Goal: Find specific page/section

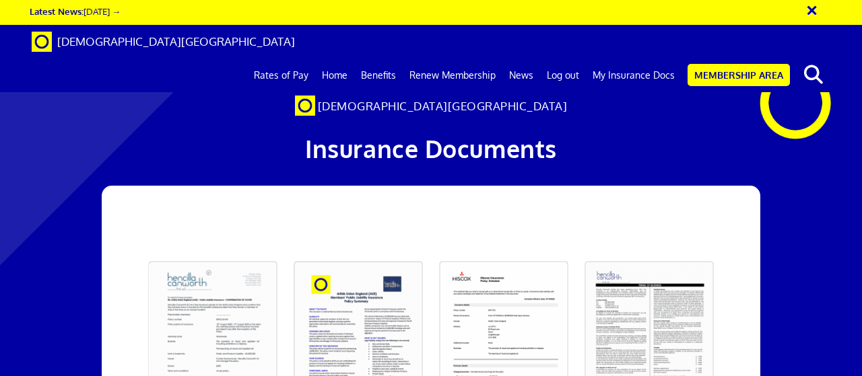
scroll to position [0, 3]
click at [519, 59] on link "News" at bounding box center [521, 76] width 38 height 34
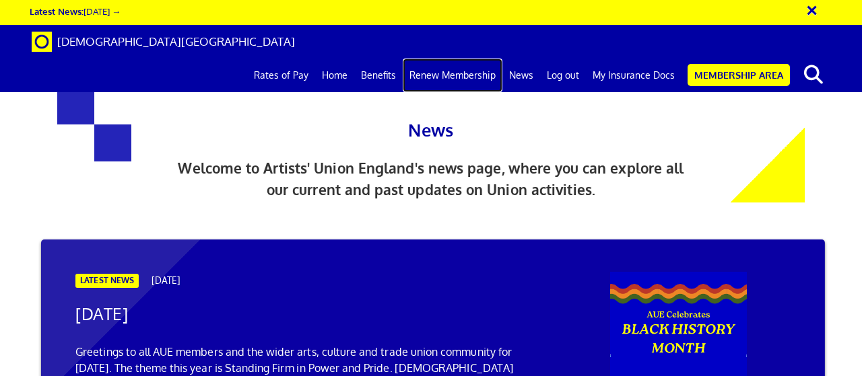
click at [453, 59] on link "Renew Membership" at bounding box center [453, 76] width 100 height 34
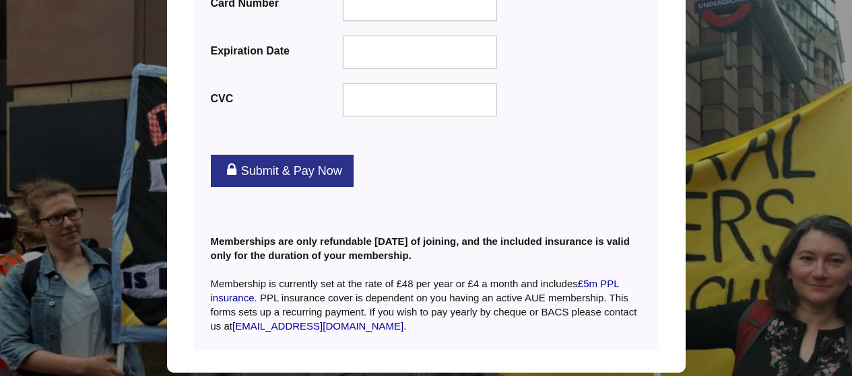
scroll to position [1882, 0]
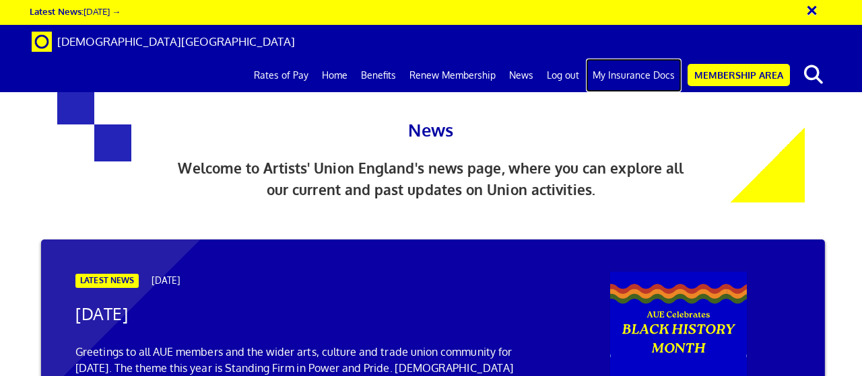
click at [639, 59] on link "My Insurance Docs" at bounding box center [634, 76] width 96 height 34
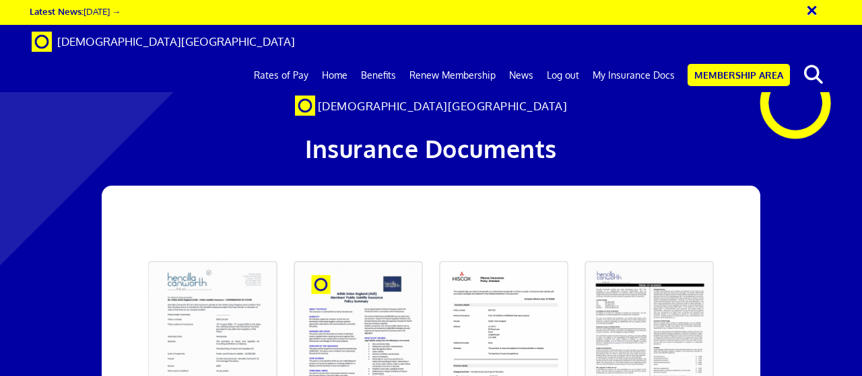
scroll to position [269, 0]
click at [228, 253] on link at bounding box center [212, 338] width 145 height 171
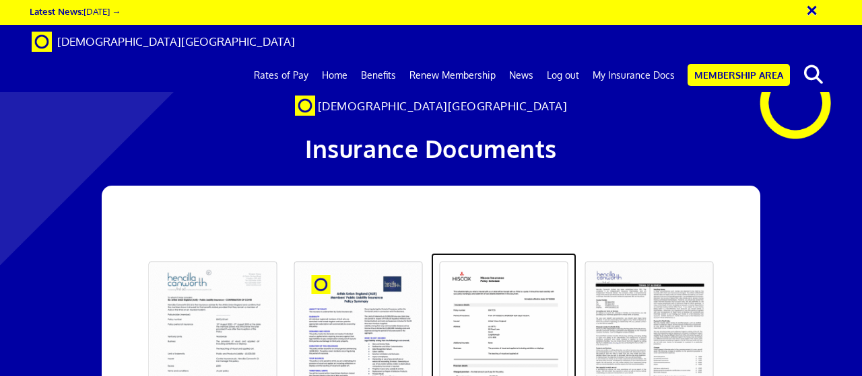
click at [519, 253] on link at bounding box center [503, 338] width 145 height 171
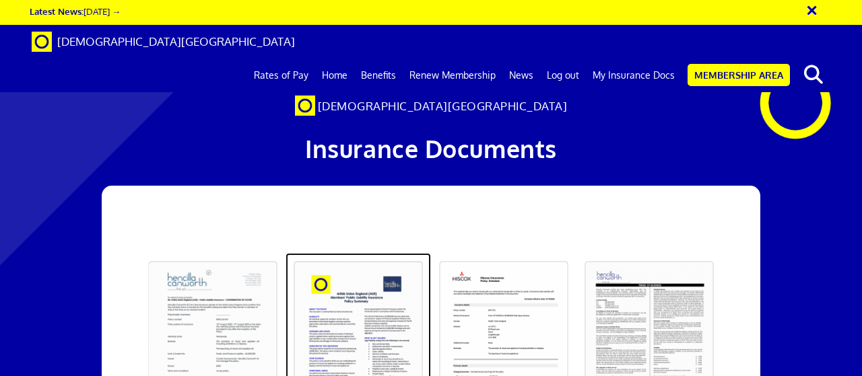
click at [337, 253] on link at bounding box center [358, 338] width 145 height 171
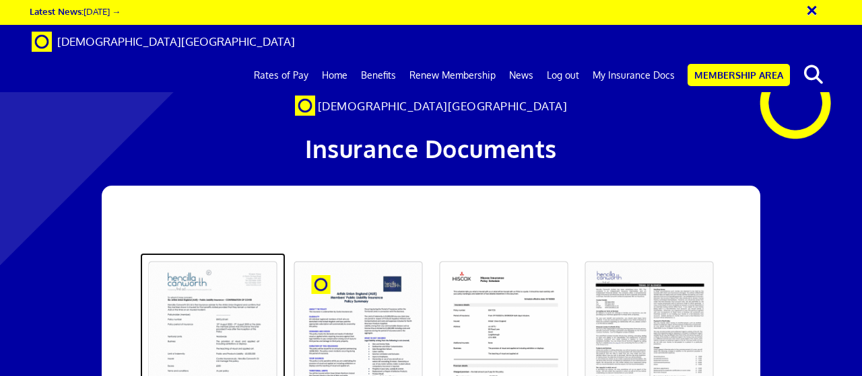
click at [240, 253] on link at bounding box center [212, 338] width 145 height 171
click at [810, 7] on button "×" at bounding box center [821, 8] width 34 height 22
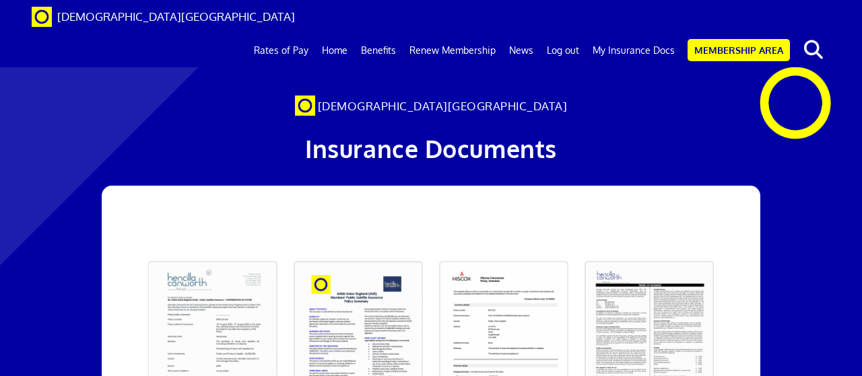
scroll to position [876, 0]
drag, startPoint x: 469, startPoint y: 152, endPoint x: 303, endPoint y: 143, distance: 166.6
copy link "[EMAIL_ADDRESS][DOMAIN_NAME]"
